Goal: Transaction & Acquisition: Purchase product/service

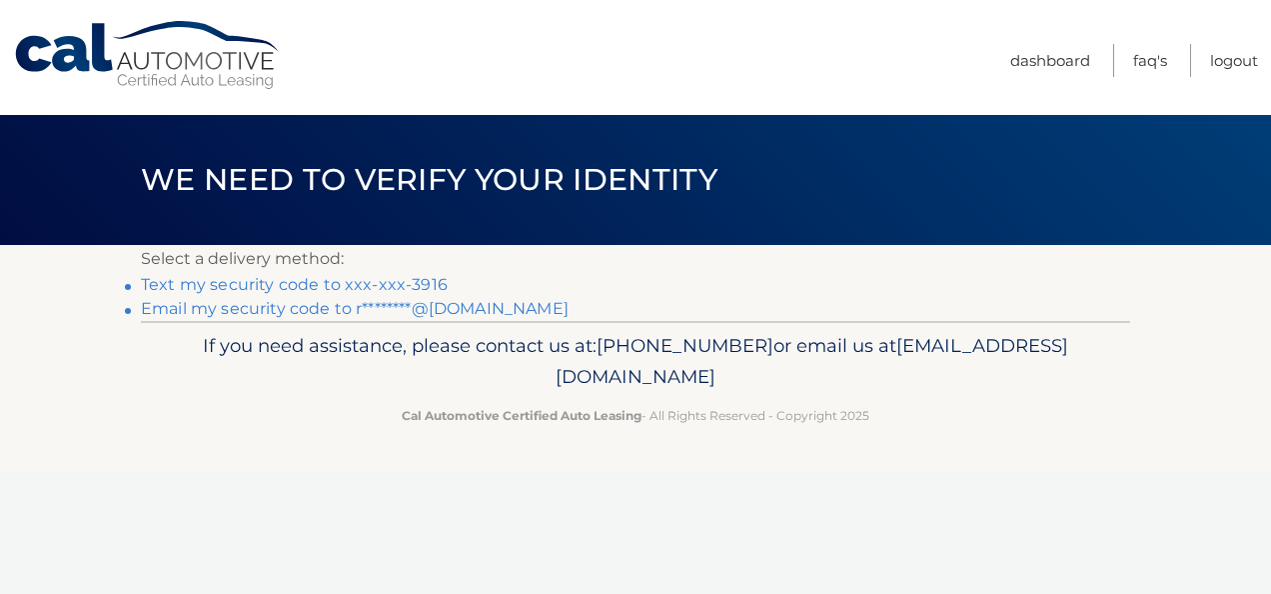
click at [404, 287] on link "Text my security code to xxx-xxx-3916" at bounding box center [294, 284] width 307 height 19
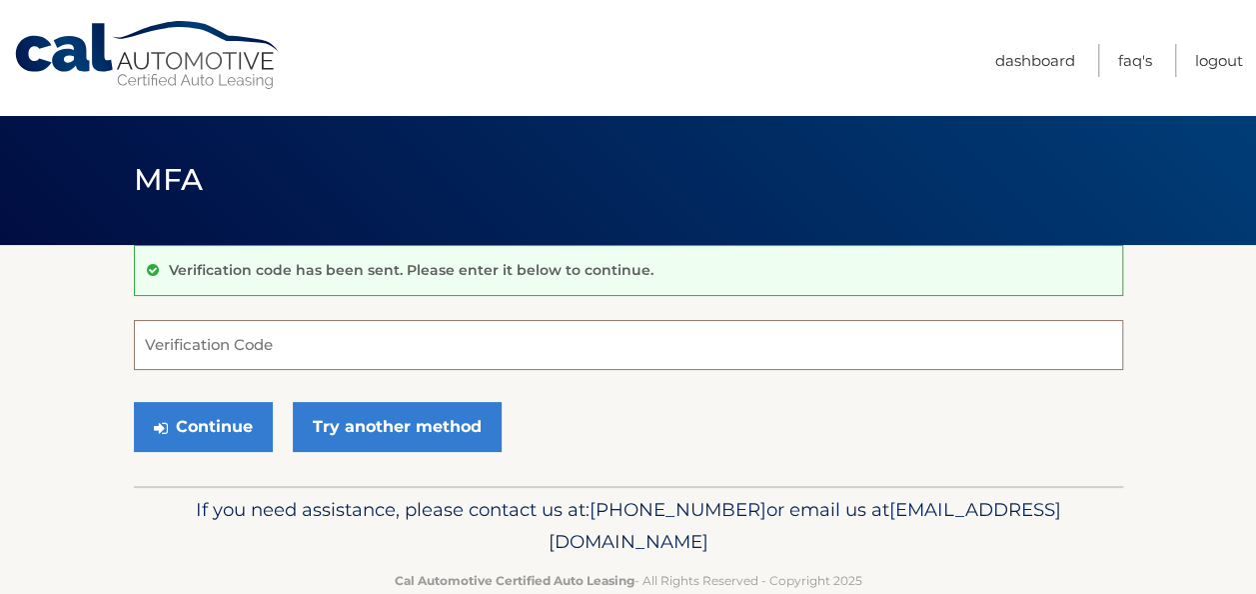
click at [368, 346] on input "Verification Code" at bounding box center [628, 345] width 989 height 50
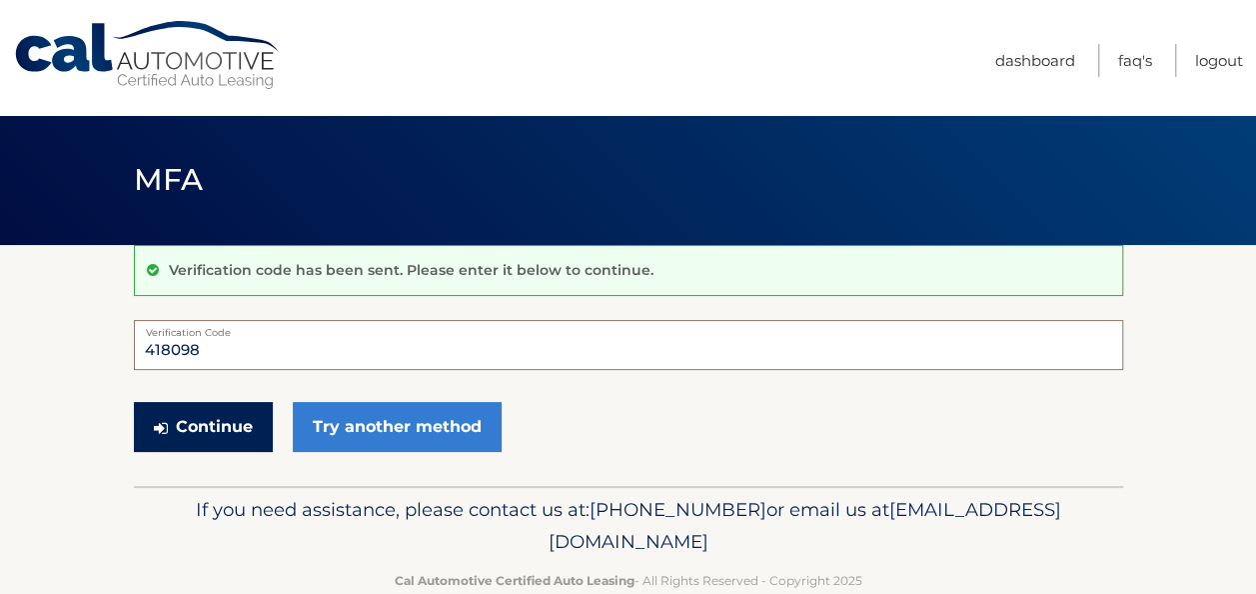
type input "418098"
click at [232, 432] on button "Continue" at bounding box center [203, 427] width 139 height 50
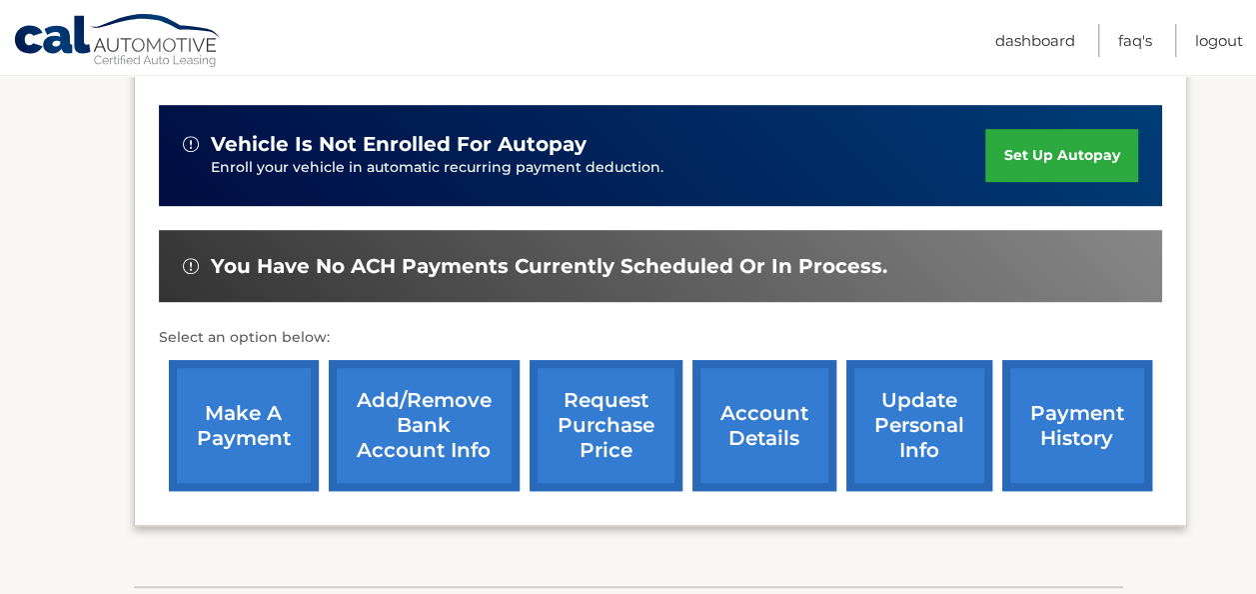
scroll to position [600, 0]
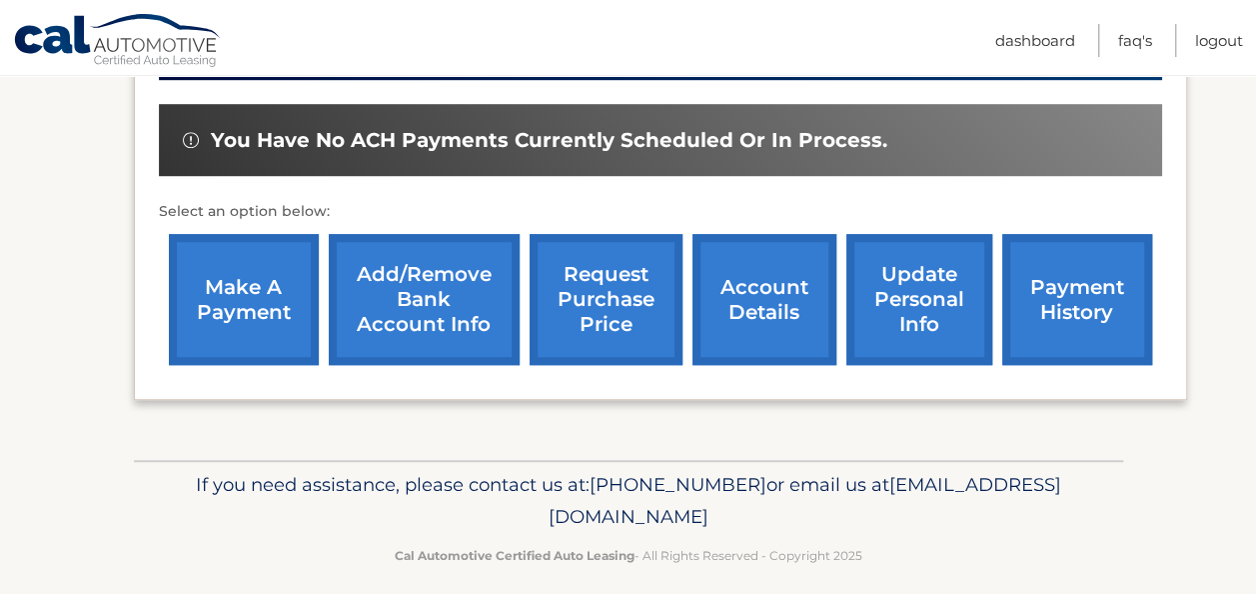
click at [238, 290] on link "make a payment" at bounding box center [244, 299] width 150 height 131
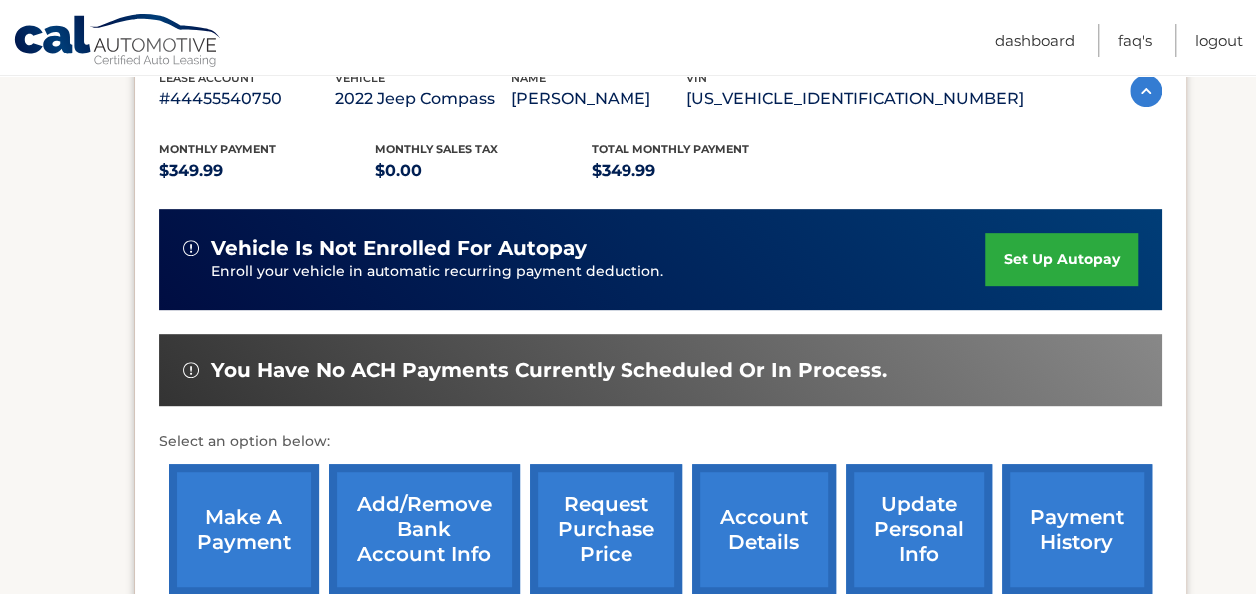
scroll to position [400, 0]
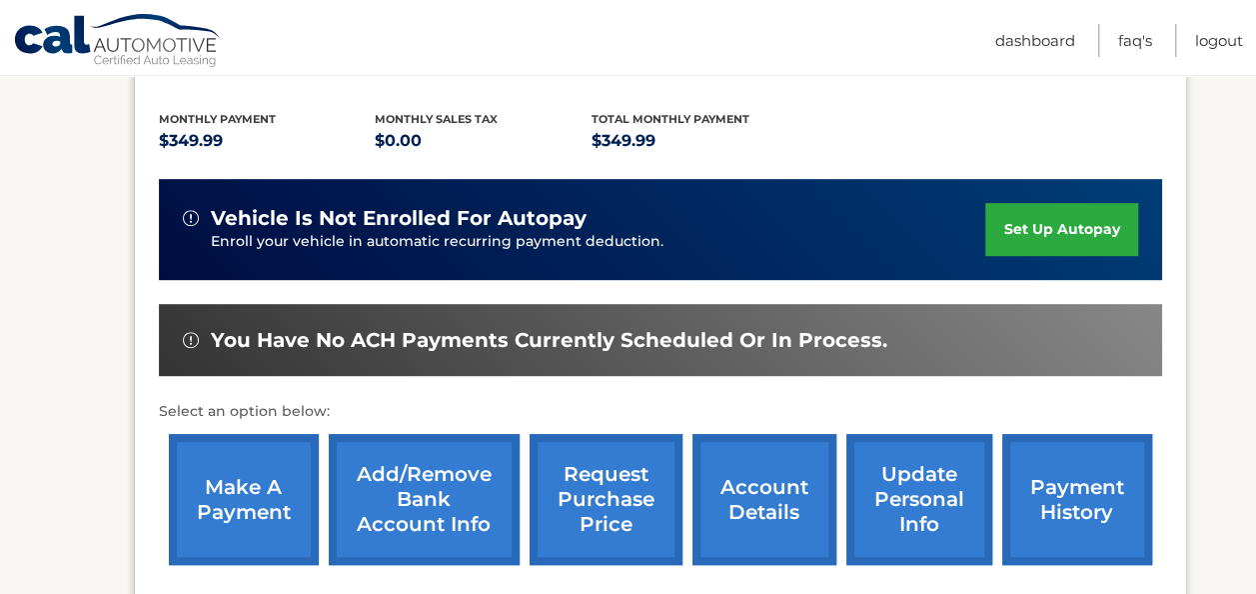
click at [247, 495] on link "make a payment" at bounding box center [244, 499] width 150 height 131
click at [1057, 490] on link "payment history" at bounding box center [1077, 499] width 150 height 131
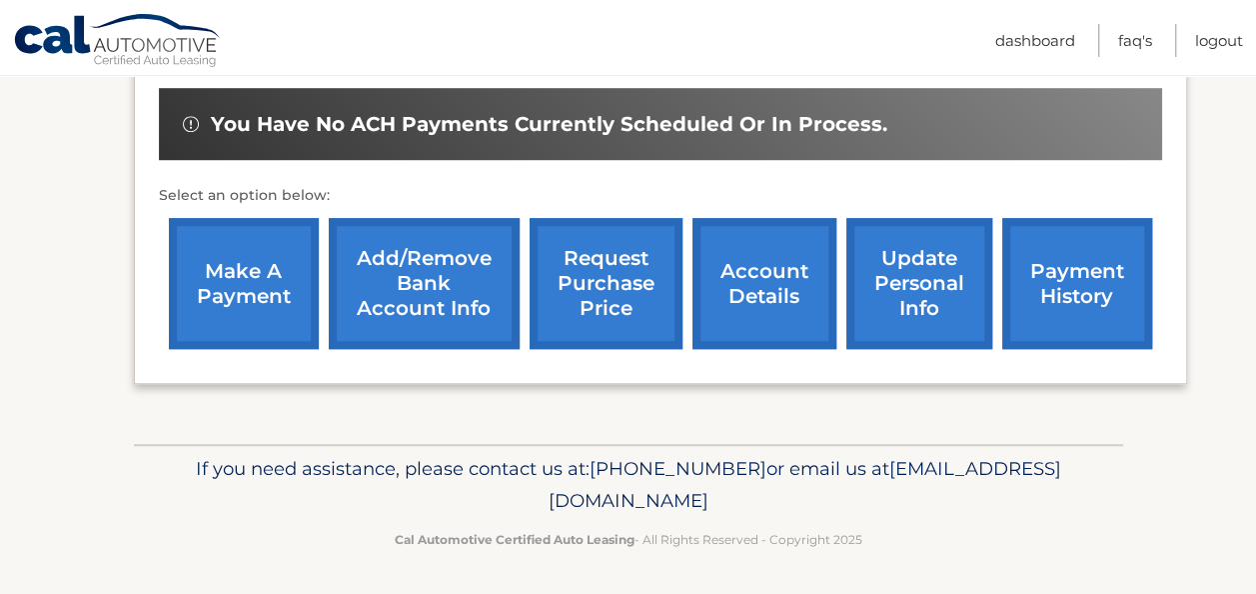
click at [209, 278] on link "make a payment" at bounding box center [244, 283] width 150 height 131
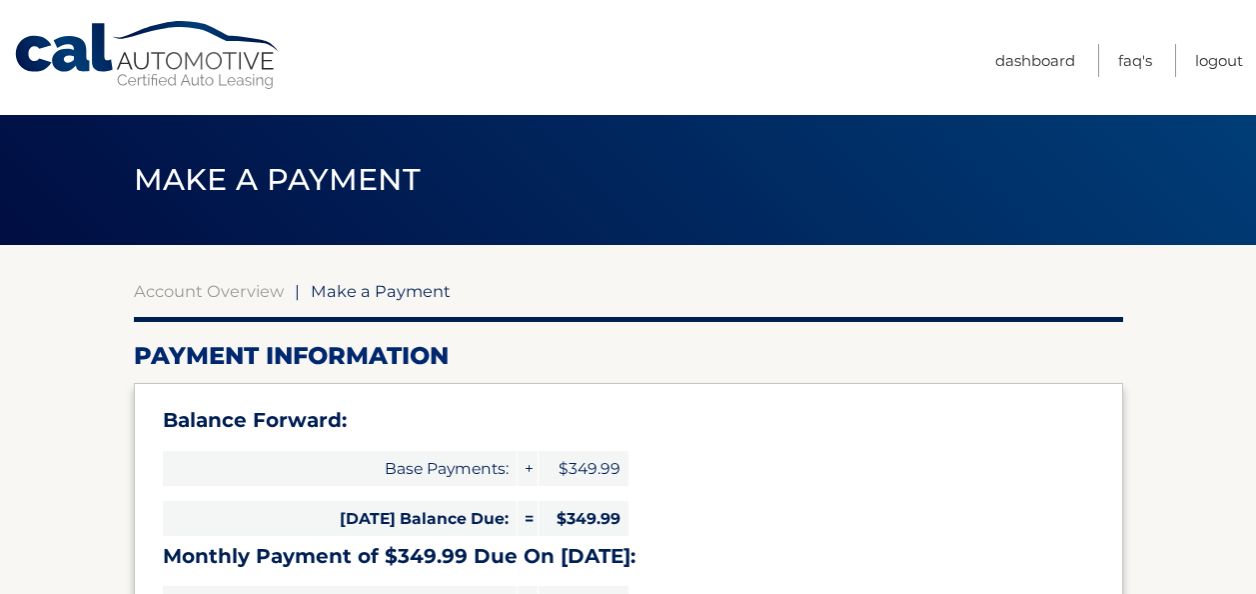
select select "NmUzNTM1YTMtM2FmMi00NDAxLTk4OGMtM2I5ZGRjOWE0NzRl"
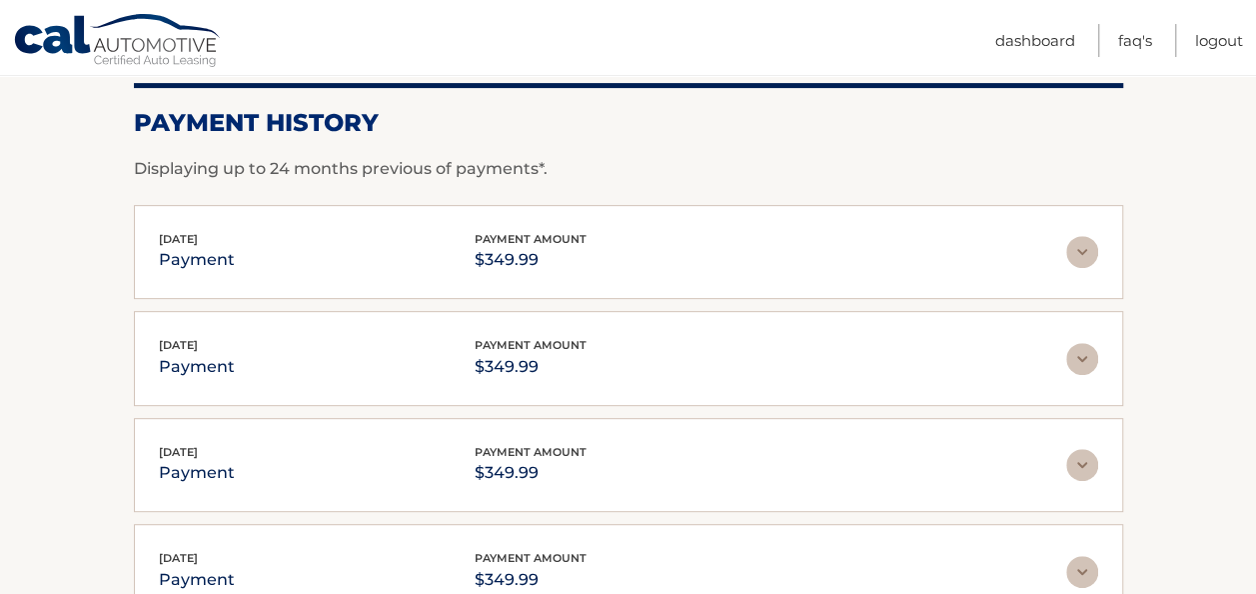
scroll to position [300, 0]
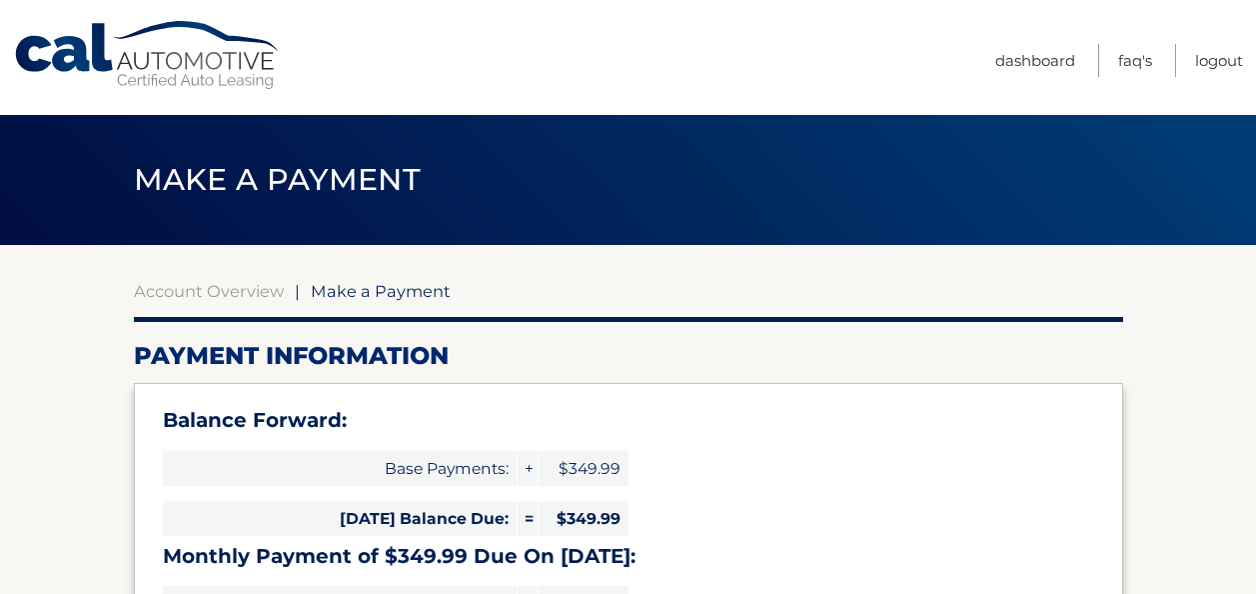
select select "NmUzNTM1YTMtM2FmMi00NDAxLTk4OGMtM2I5ZGRjOWE0NzRl"
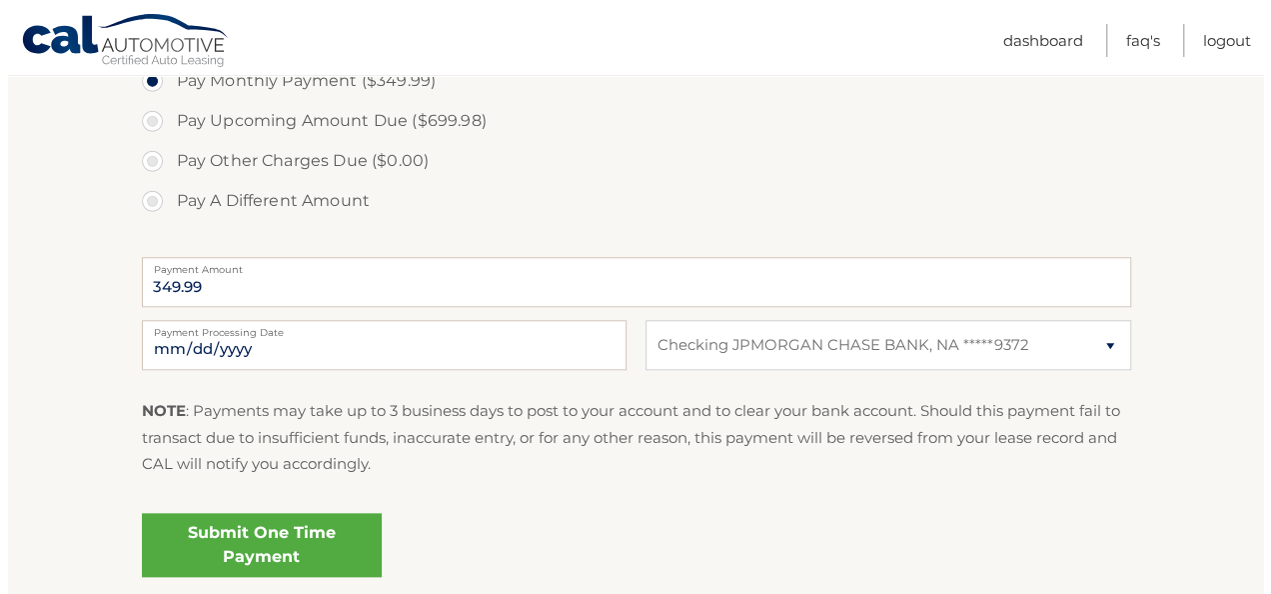
scroll to position [799, 0]
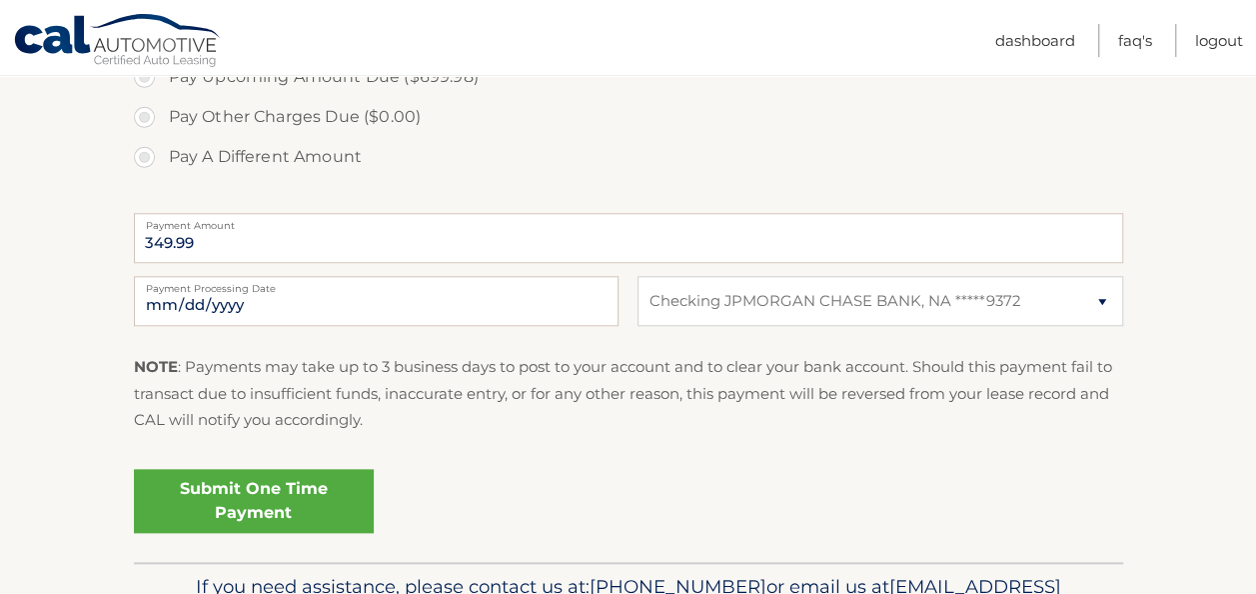
click at [246, 510] on link "Submit One Time Payment" at bounding box center [254, 501] width 240 height 64
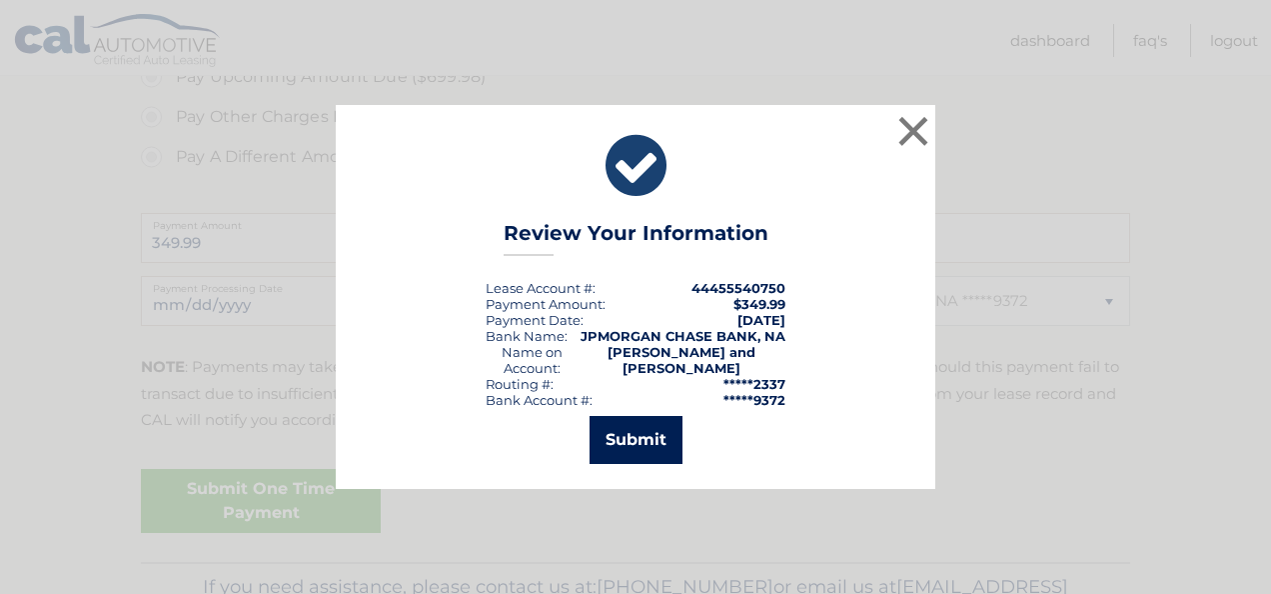
click at [636, 423] on button "Submit" at bounding box center [636, 440] width 93 height 48
